Goal: Task Accomplishment & Management: Manage account settings

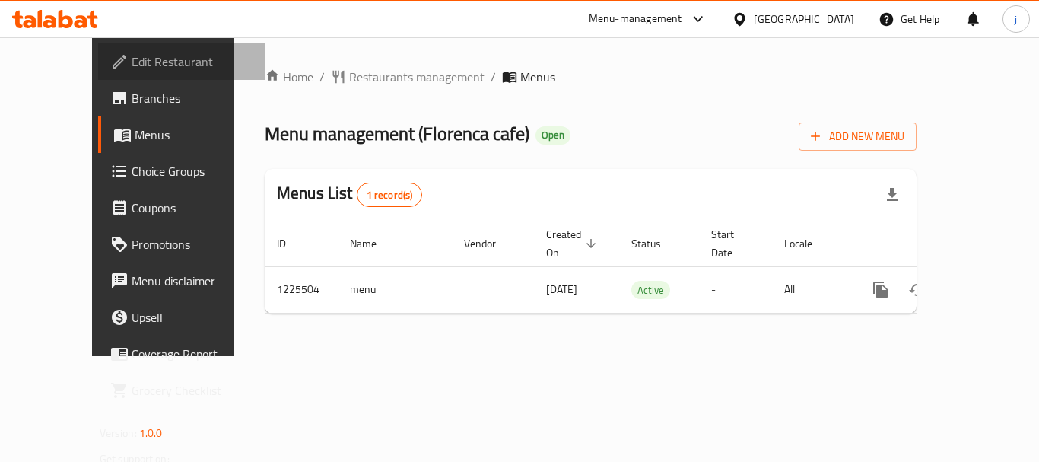
click at [132, 55] on span "Edit Restaurant" at bounding box center [193, 61] width 122 height 18
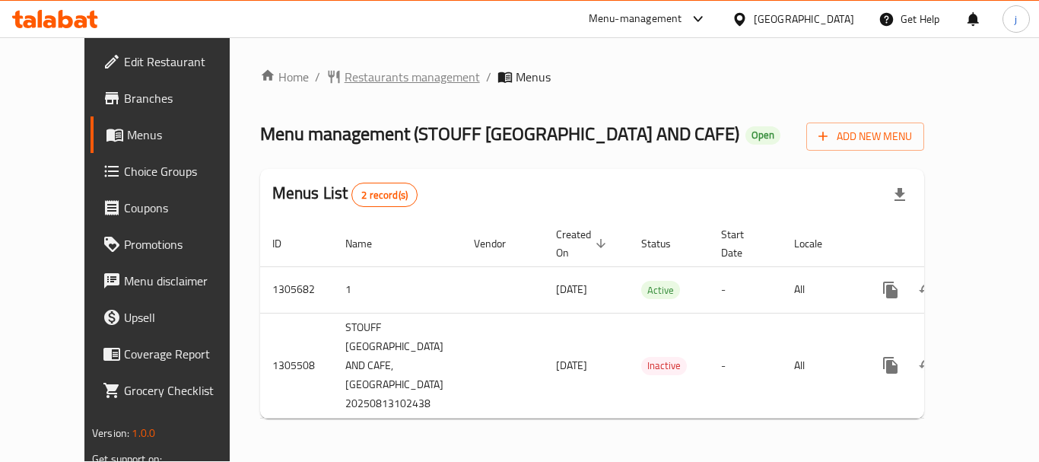
click at [345, 80] on span "Restaurants management" at bounding box center [412, 77] width 135 height 18
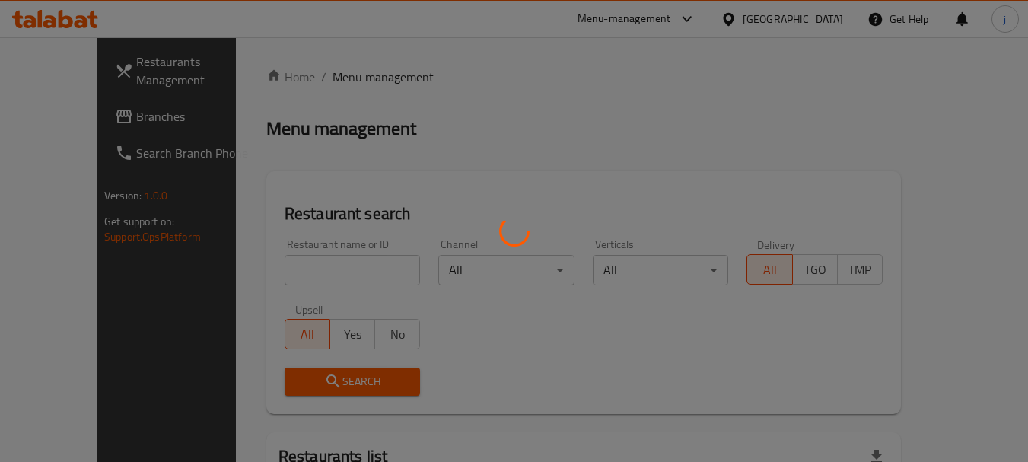
click at [54, 117] on div at bounding box center [514, 231] width 1028 height 462
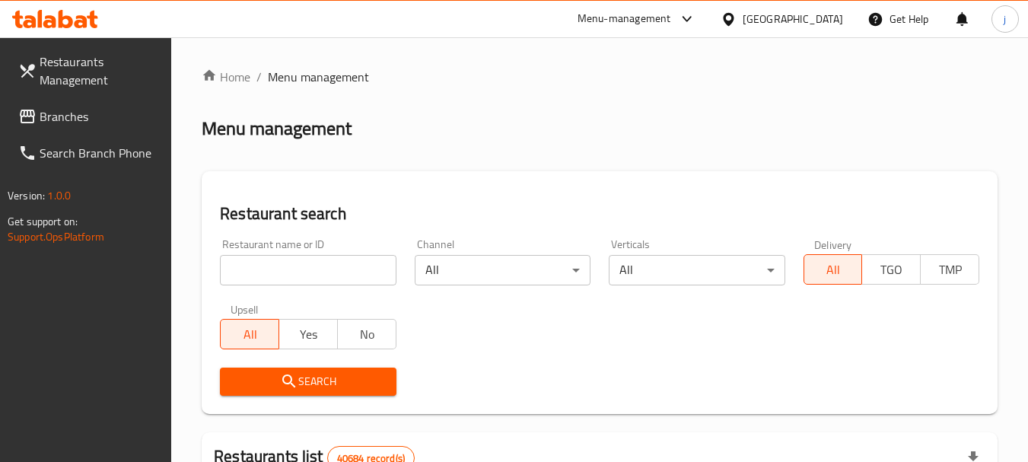
click at [54, 117] on span "Branches" at bounding box center [100, 116] width 120 height 18
